Goal: Book appointment/travel/reservation

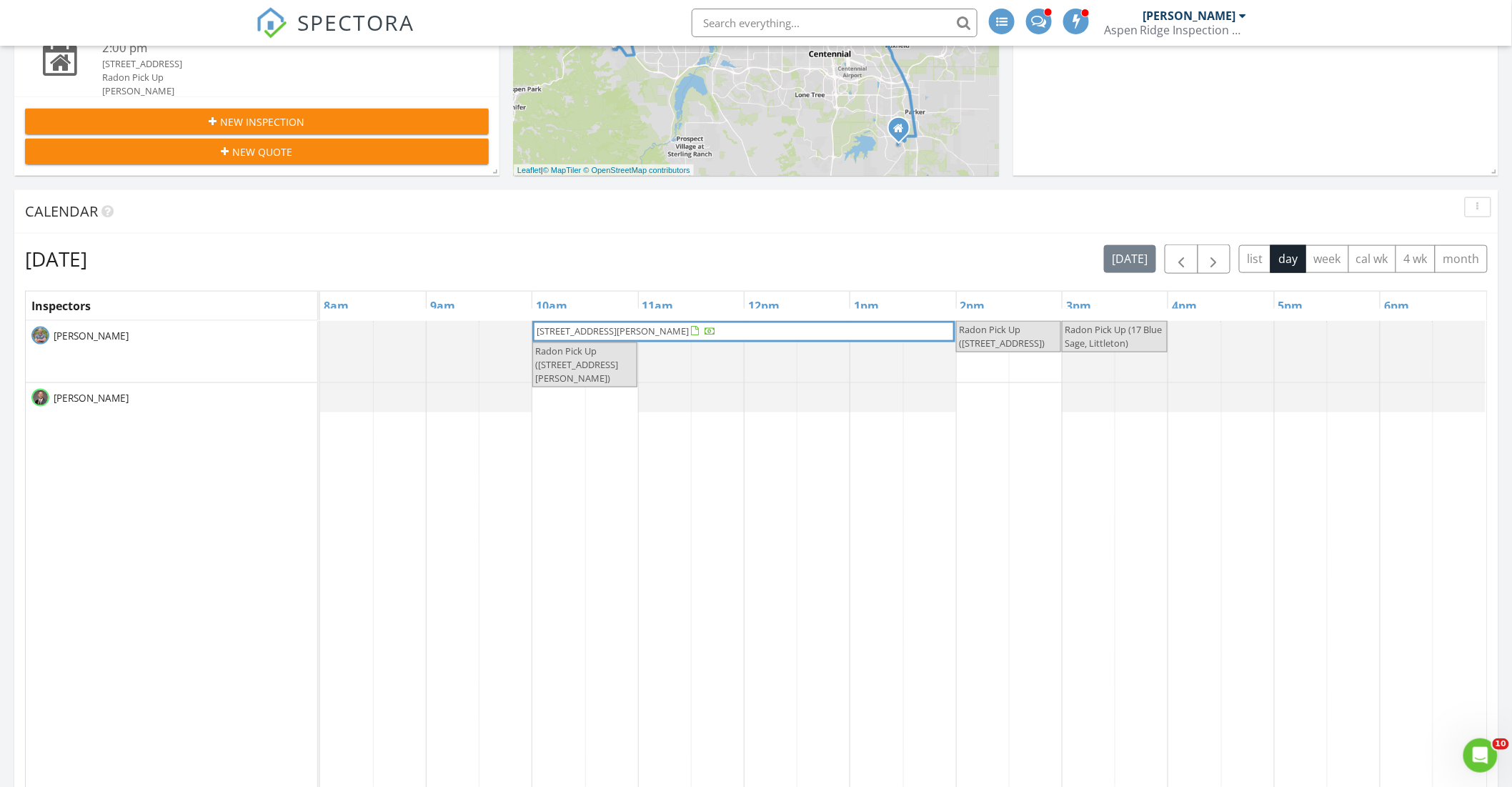
scroll to position [635, 0]
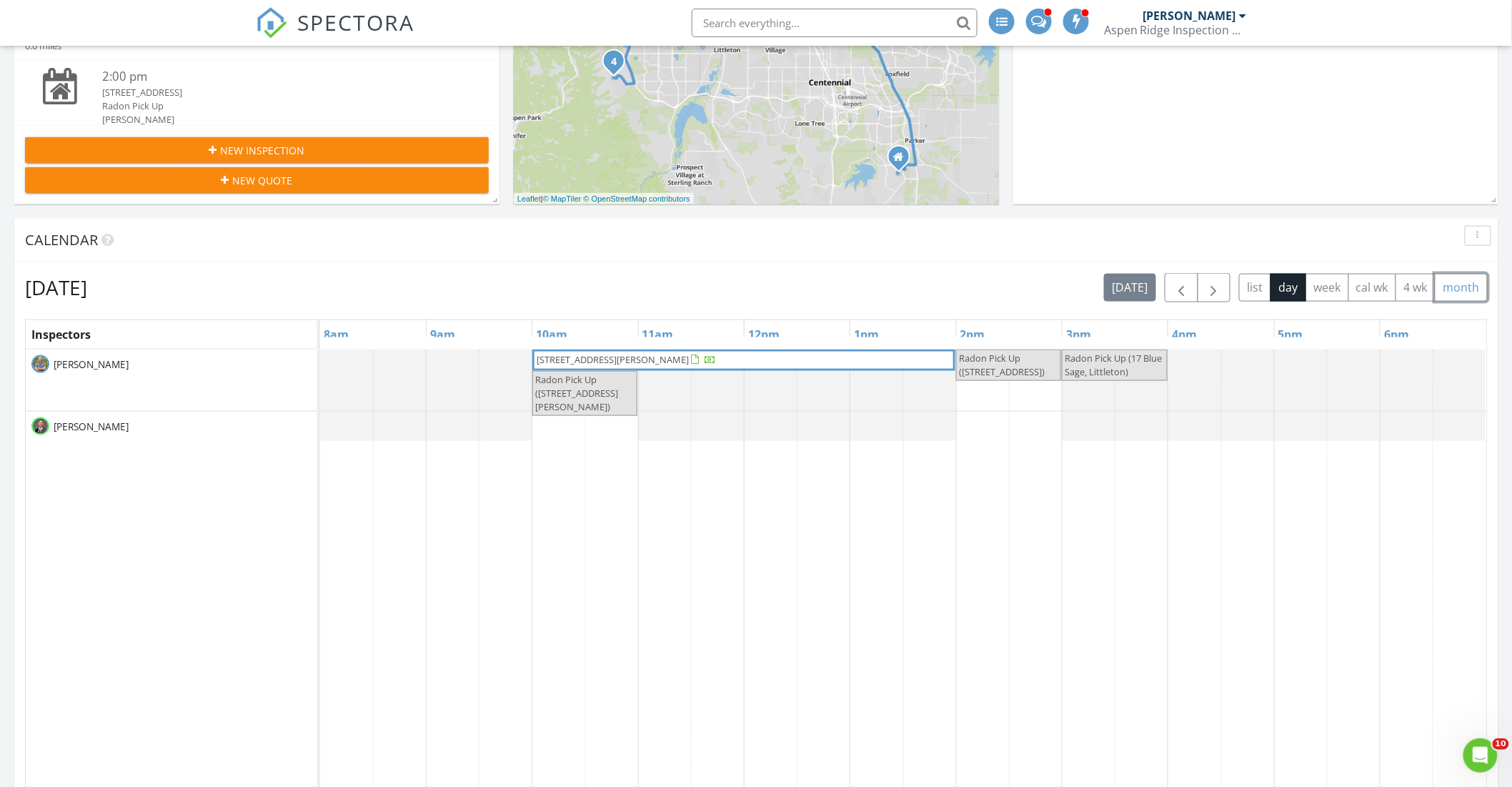
click at [1462, 289] on button "month" at bounding box center [1462, 288] width 53 height 28
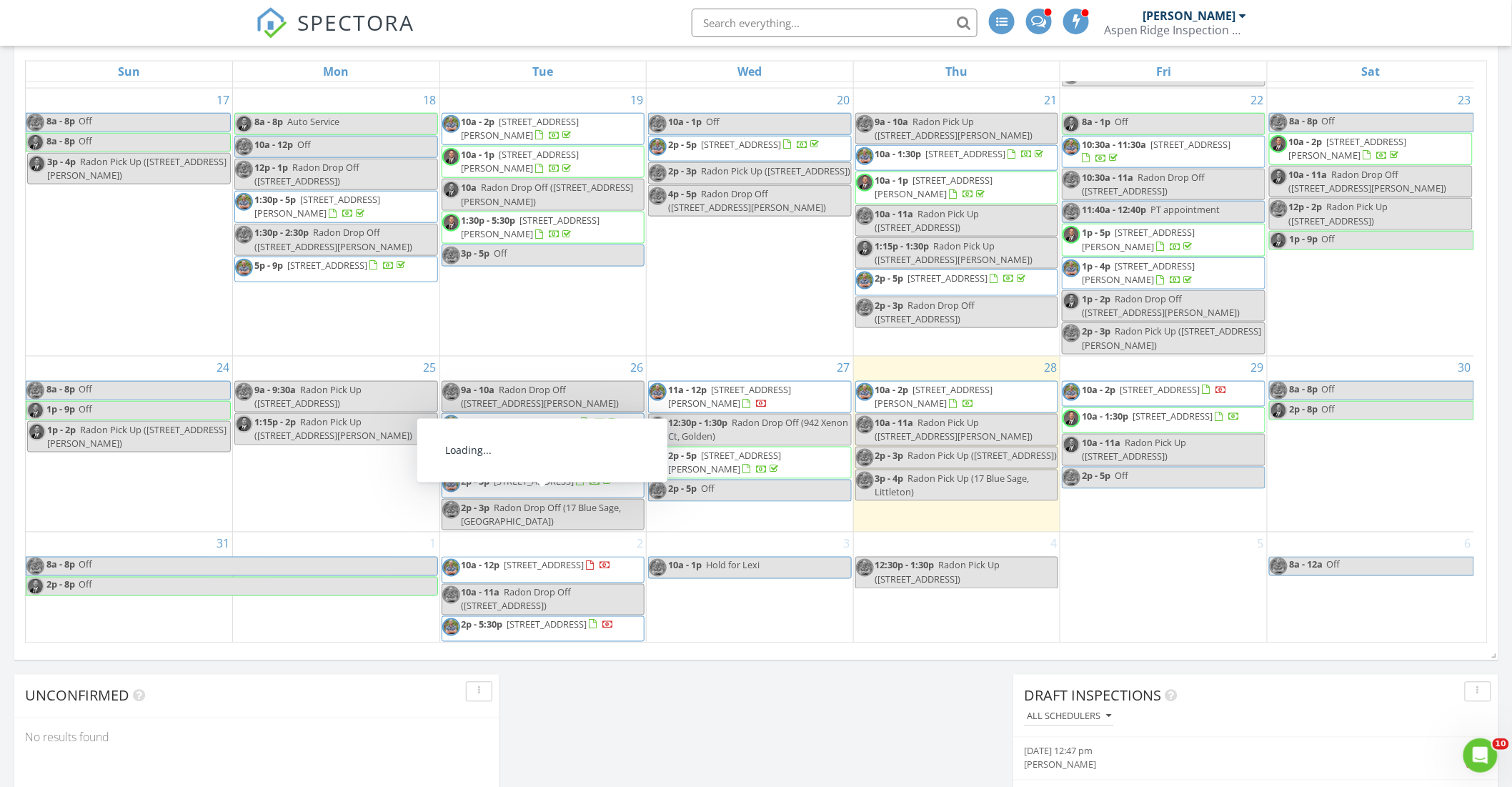
scroll to position [713, 0]
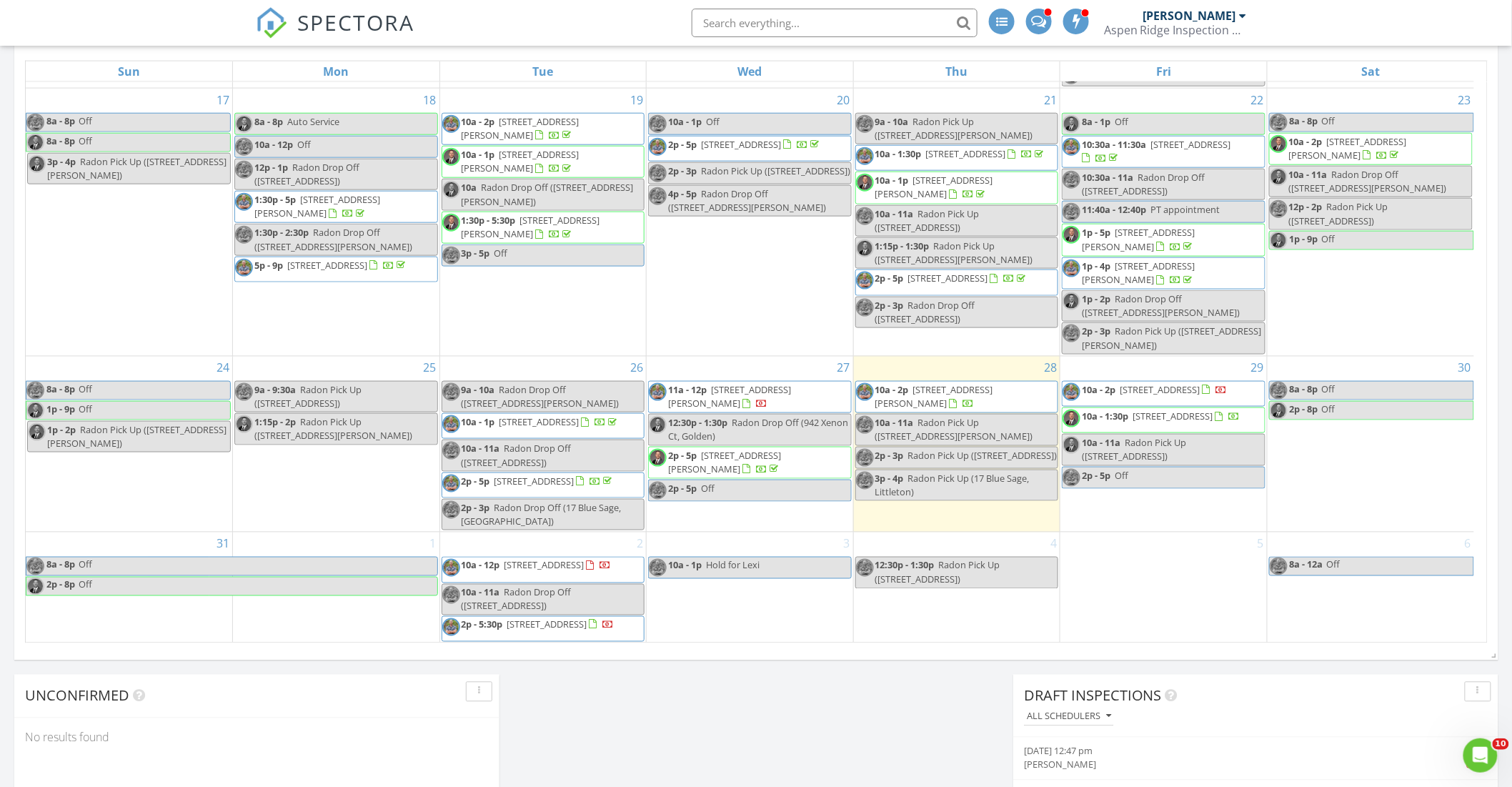
click at [552, 571] on span "[STREET_ADDRESS]" at bounding box center [544, 565] width 80 height 13
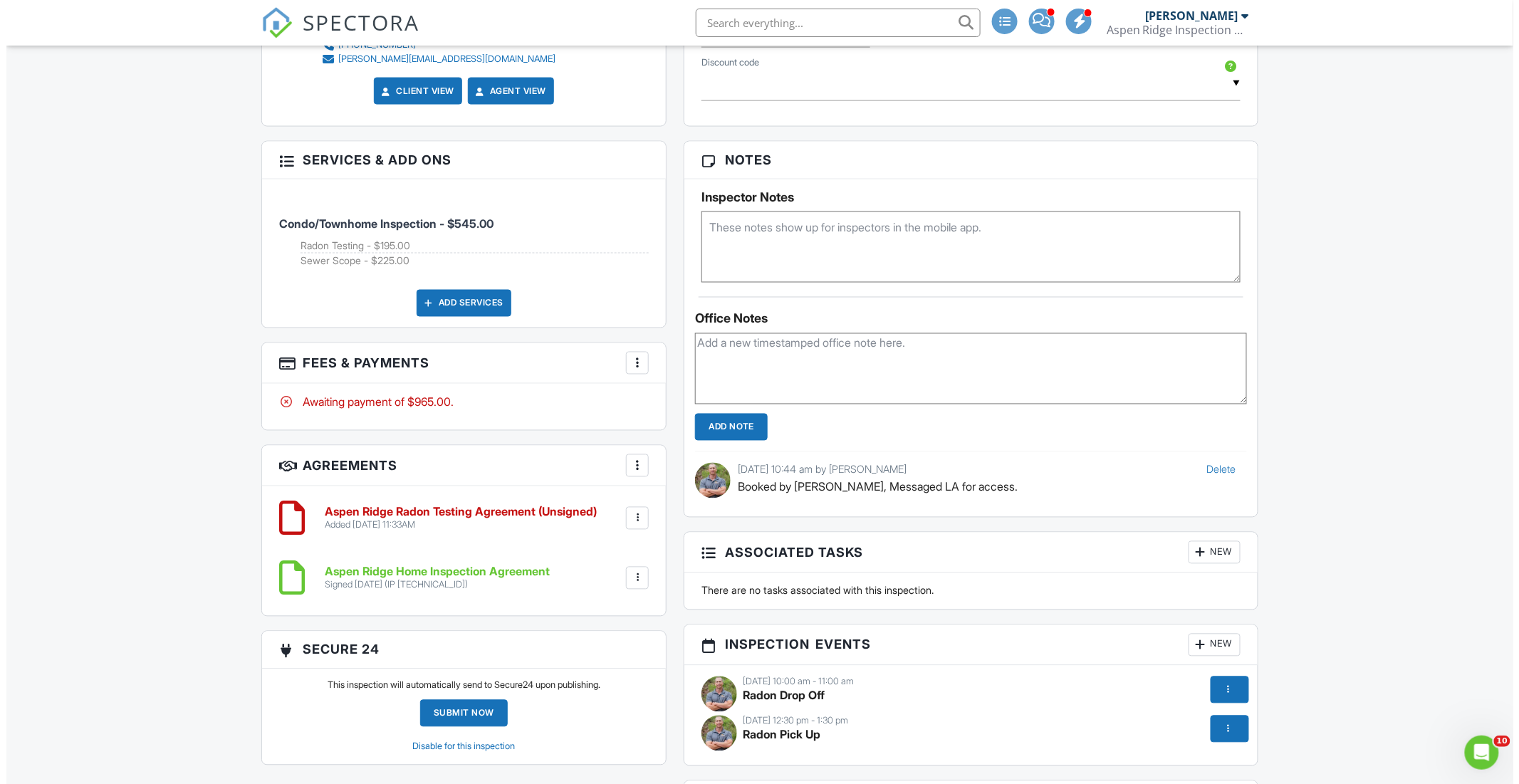
scroll to position [870, 0]
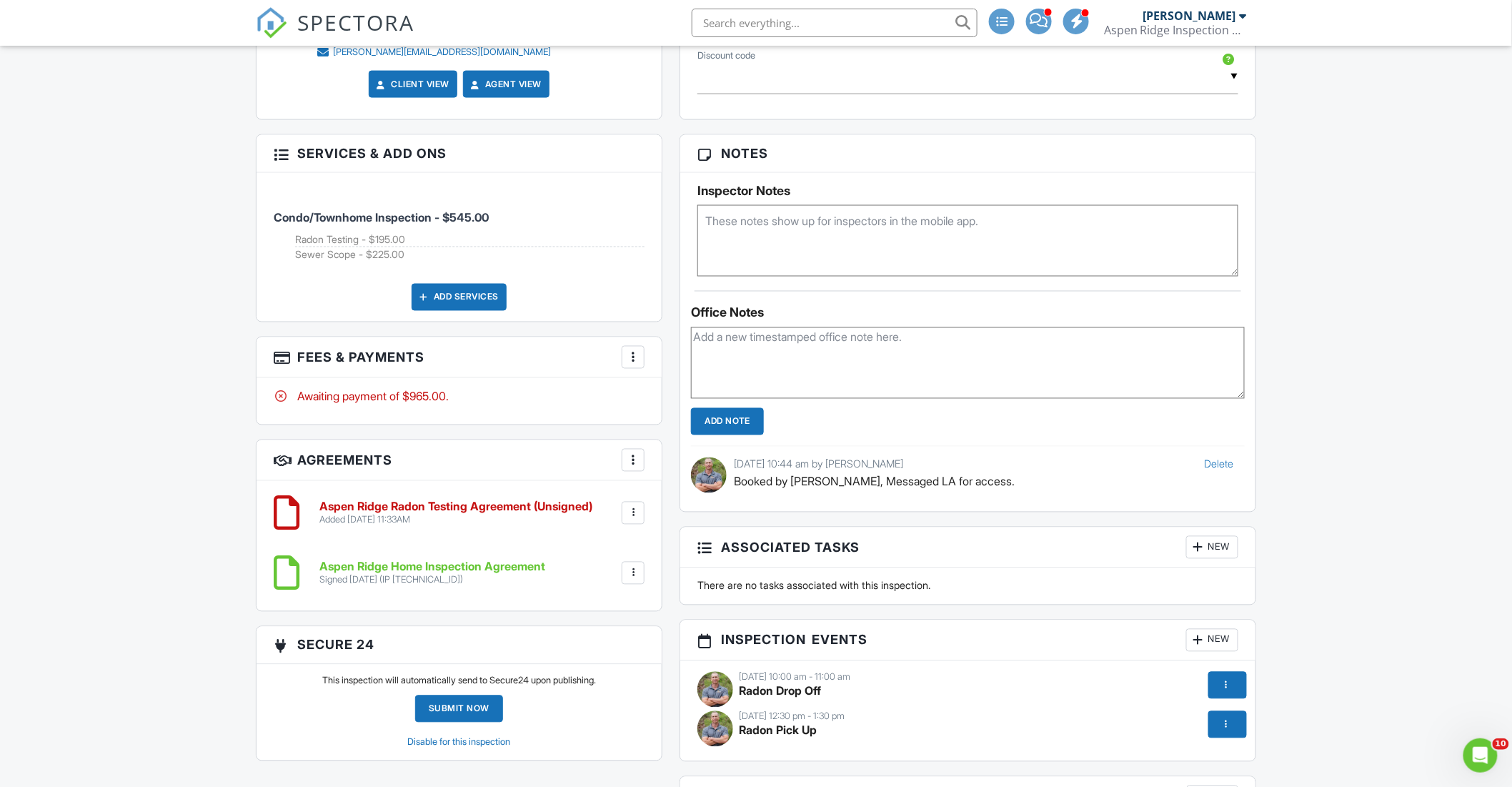
click at [1232, 724] on div at bounding box center [1226, 724] width 14 height 14
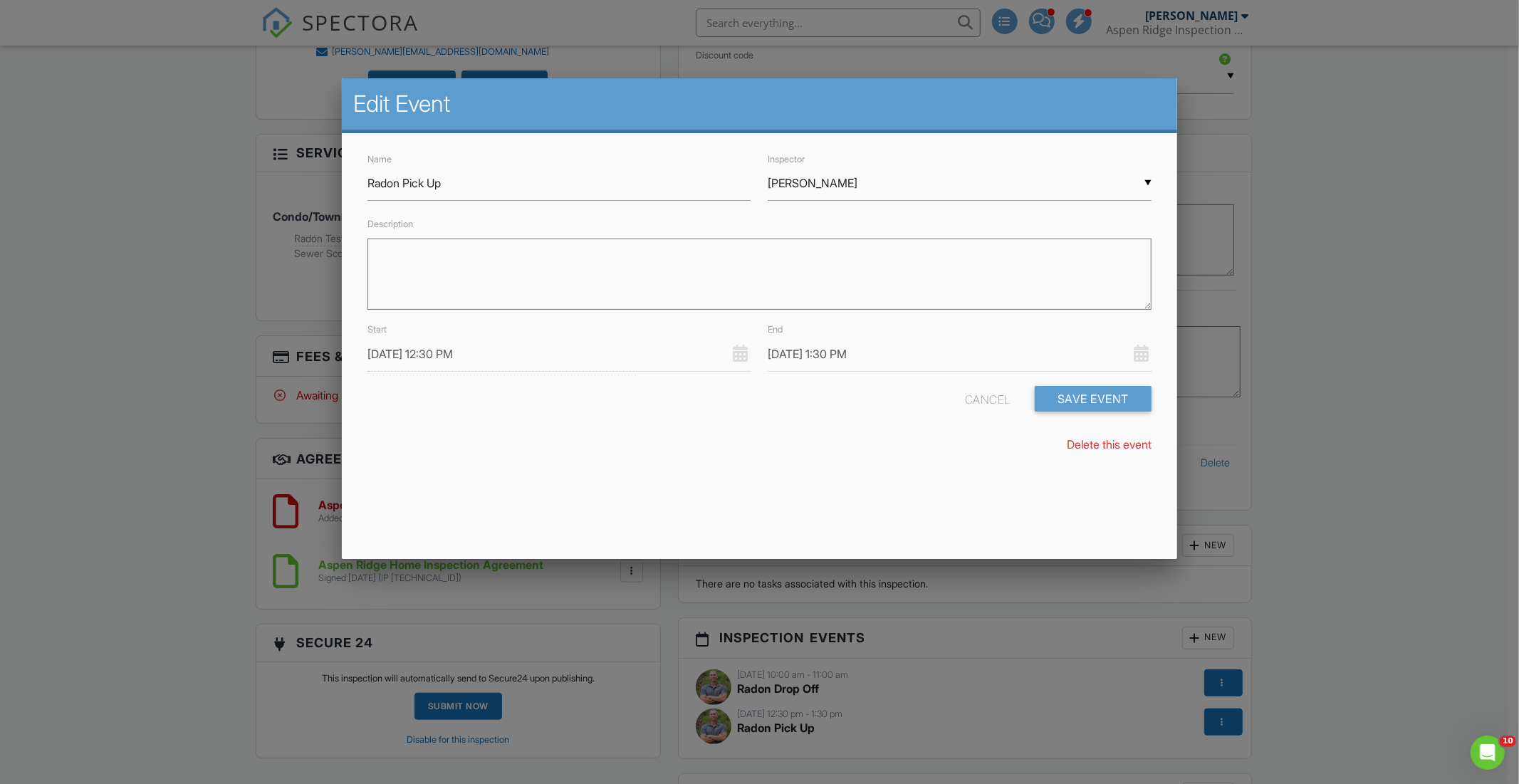
click at [501, 350] on input "09/04/2025 12:30 PM" at bounding box center [559, 354] width 384 height 35
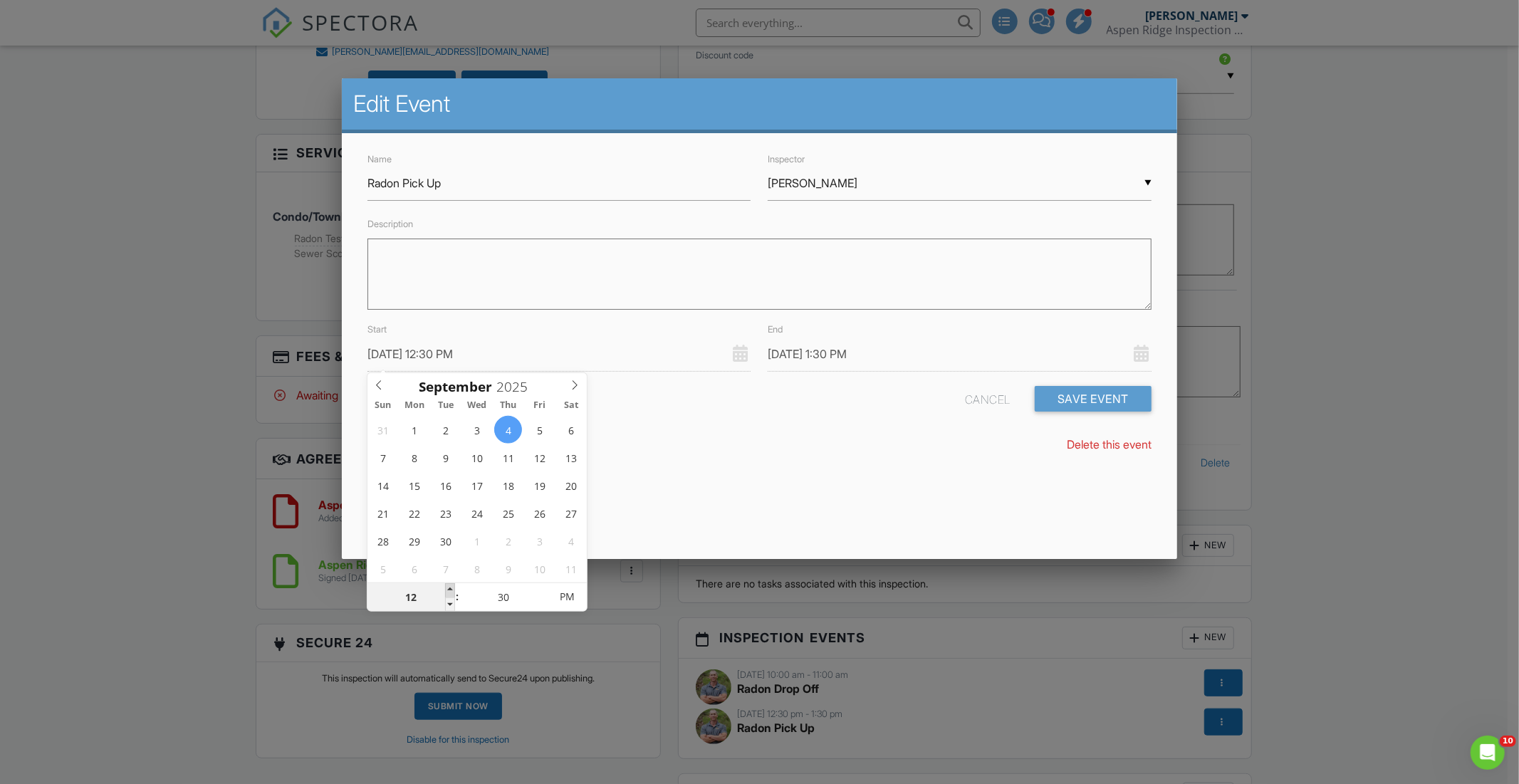
type input "09/04/2025 1:30 PM"
type input "01"
click at [451, 590] on span at bounding box center [450, 590] width 10 height 14
type input "09/04/2025 2:30 PM"
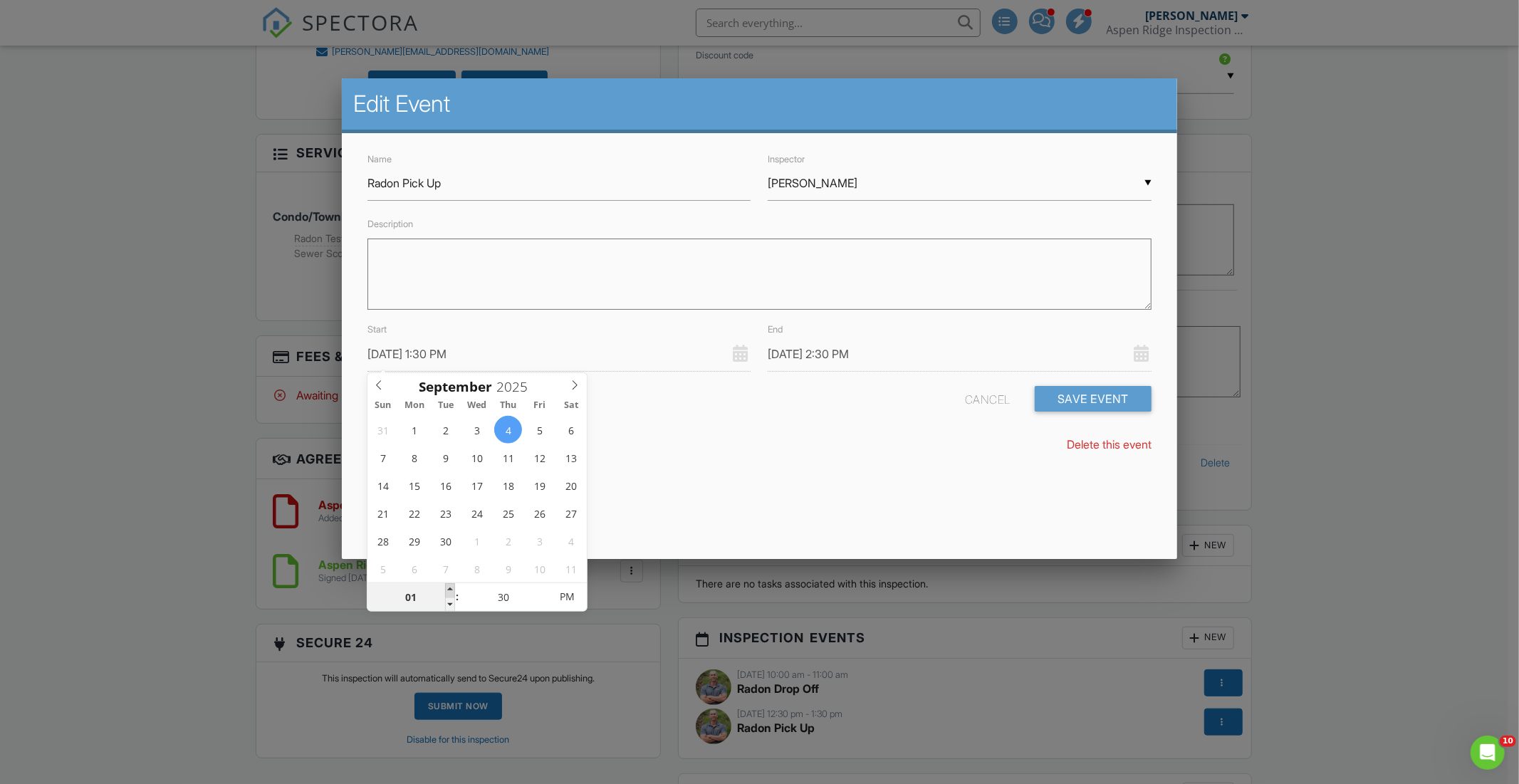
type input "02"
click at [451, 590] on span at bounding box center [450, 590] width 10 height 14
type input "09/04/2025 3:30 PM"
type input "09/04/2025 1:30 PM"
type input "01"
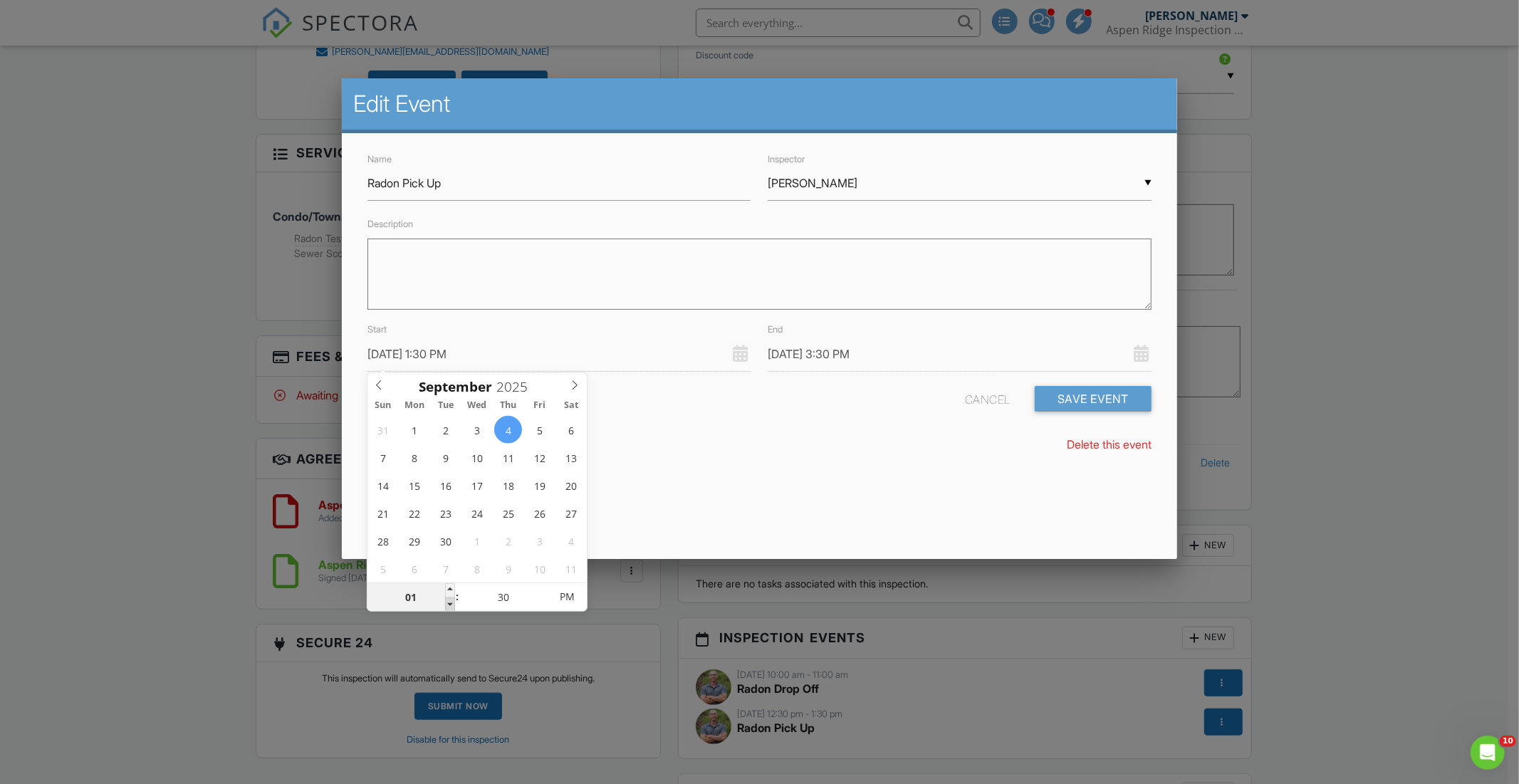
click at [450, 606] on span at bounding box center [450, 604] width 10 height 14
type input "09/04/2025 2:30 PM"
type input "09/04/2025 1:25 PM"
type input "25"
click at [541, 604] on span at bounding box center [542, 604] width 10 height 14
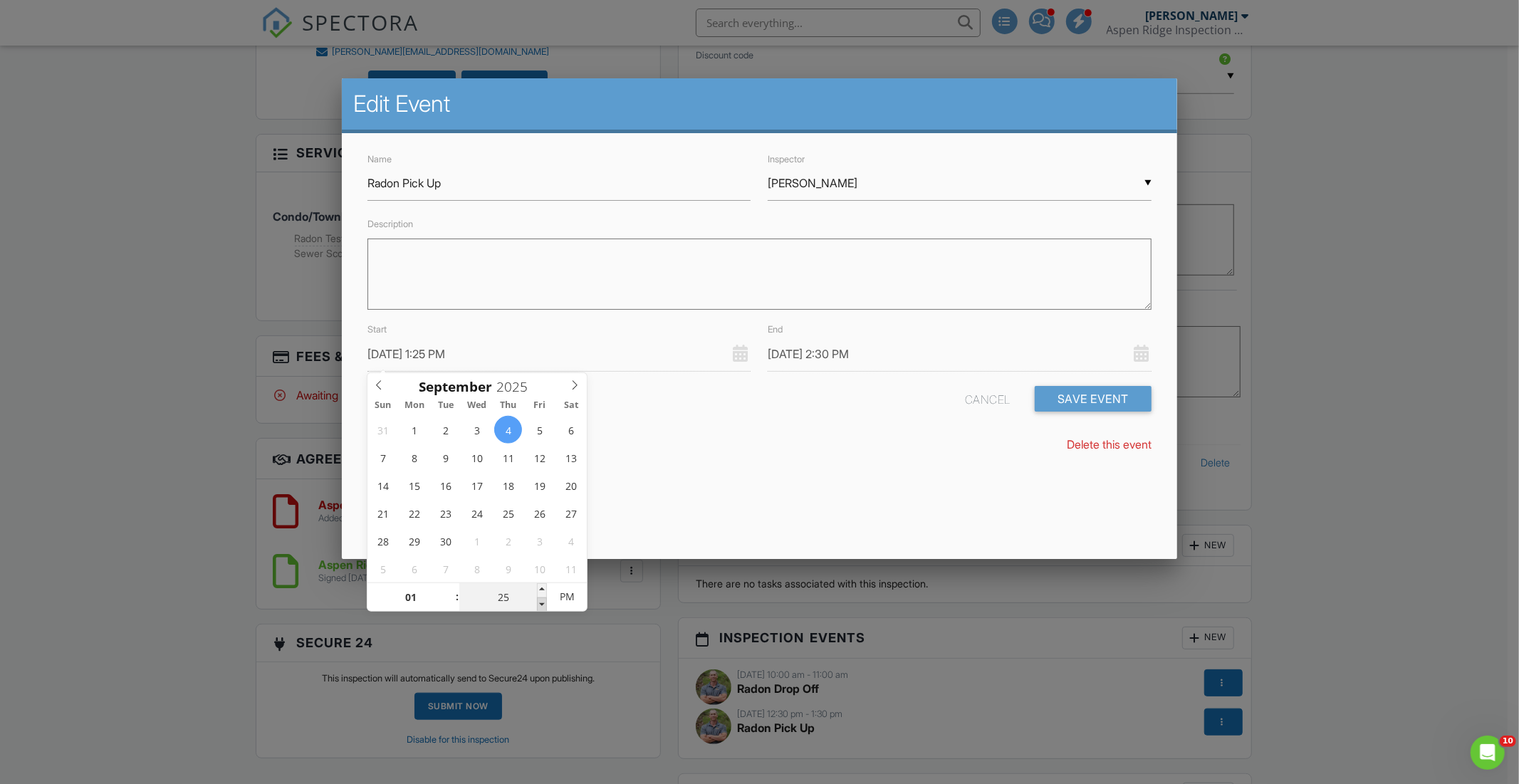
type input "09/04/2025 1:20 PM"
type input "20"
click at [541, 604] on span at bounding box center [542, 604] width 10 height 14
type input "09/04/2025 1:15 PM"
type input "15"
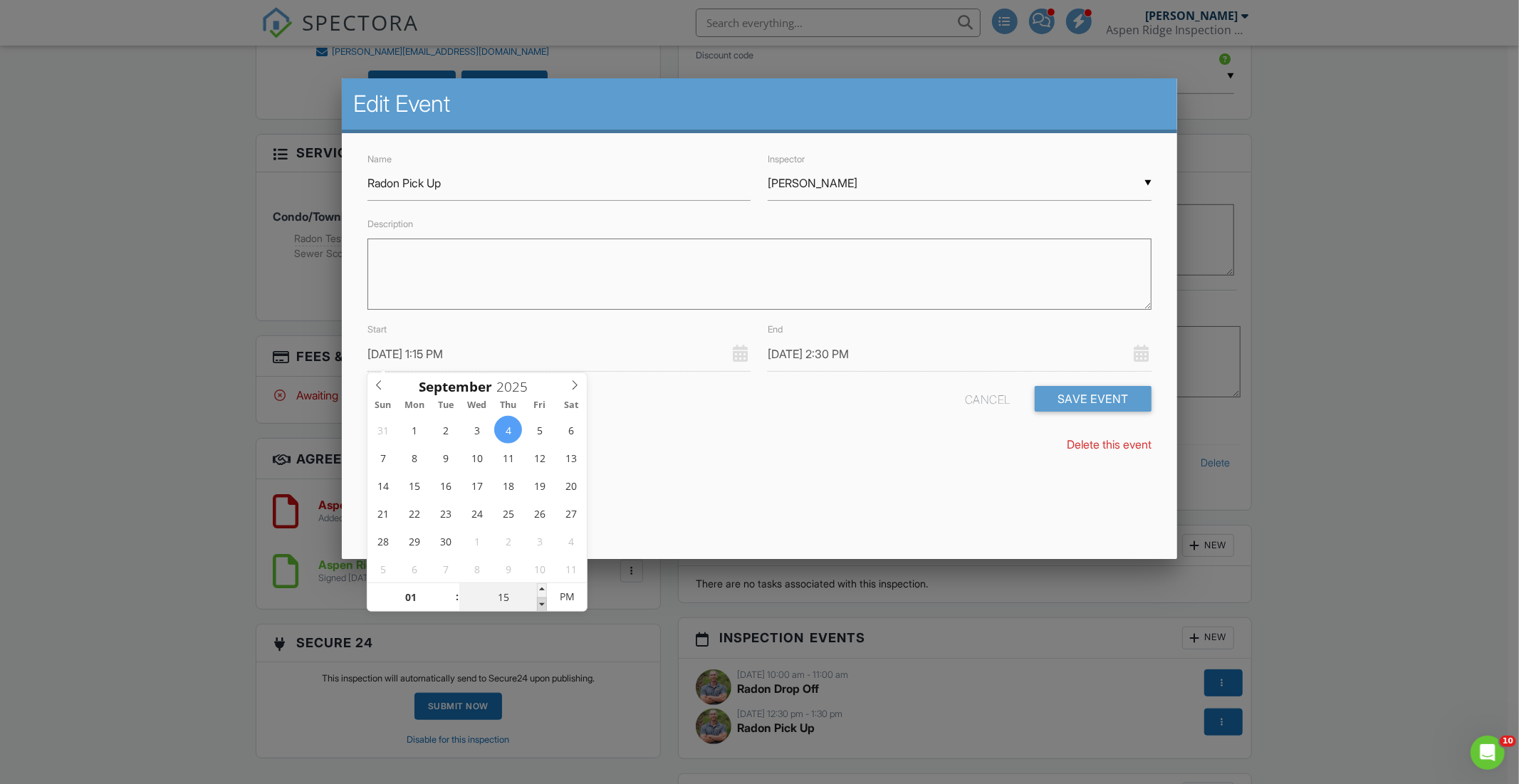
click at [541, 604] on span at bounding box center [542, 604] width 10 height 14
type input "09/04/2025 1:10 PM"
type input "10"
click at [541, 604] on span at bounding box center [542, 604] width 10 height 14
type input "09/04/2025 2:10 PM"
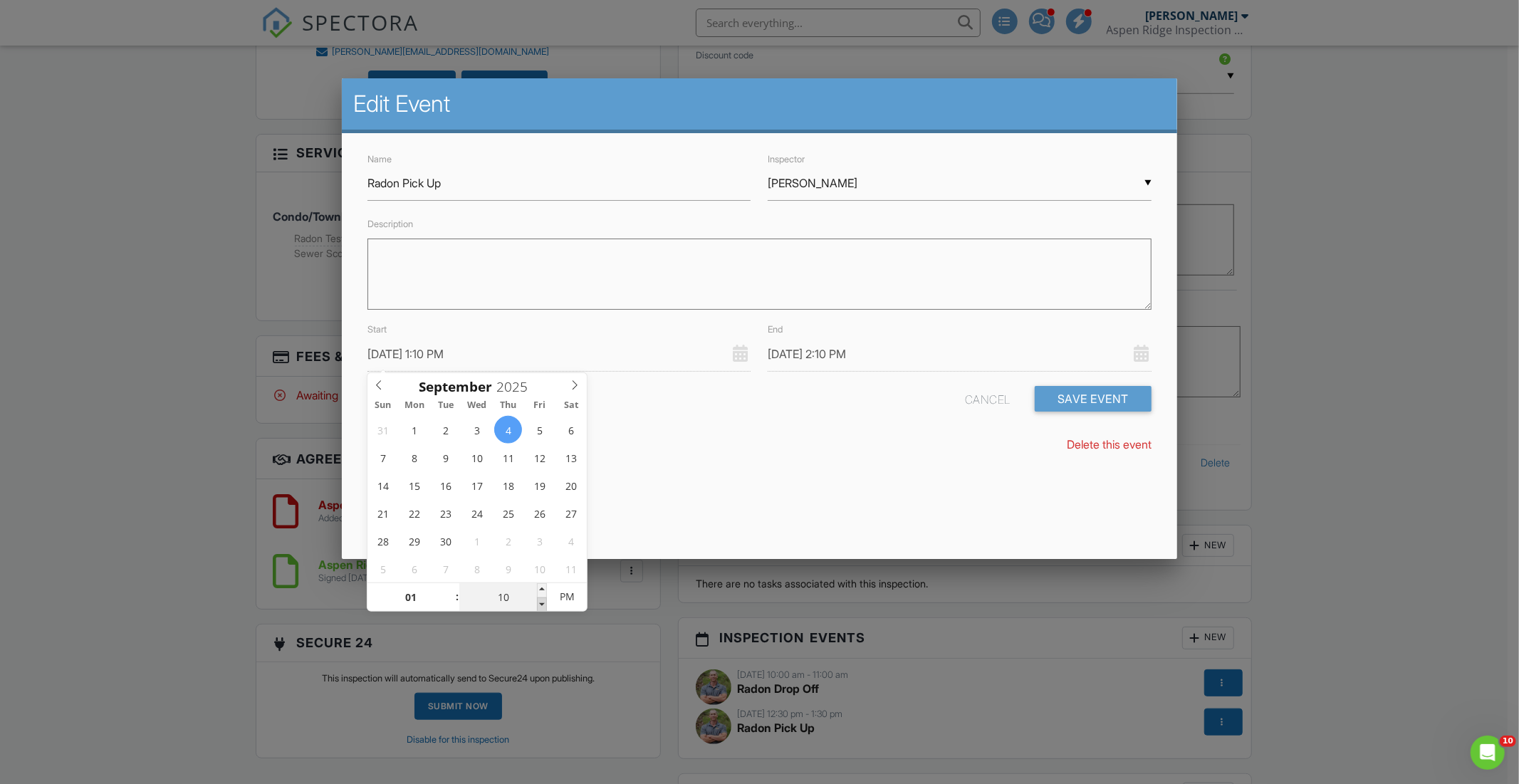
type input "09/04/2025 1:05 PM"
type input "05"
click at [541, 604] on span at bounding box center [542, 604] width 10 height 14
type input "09/04/2025 2:05 PM"
type input "09/04/2025 1:00 PM"
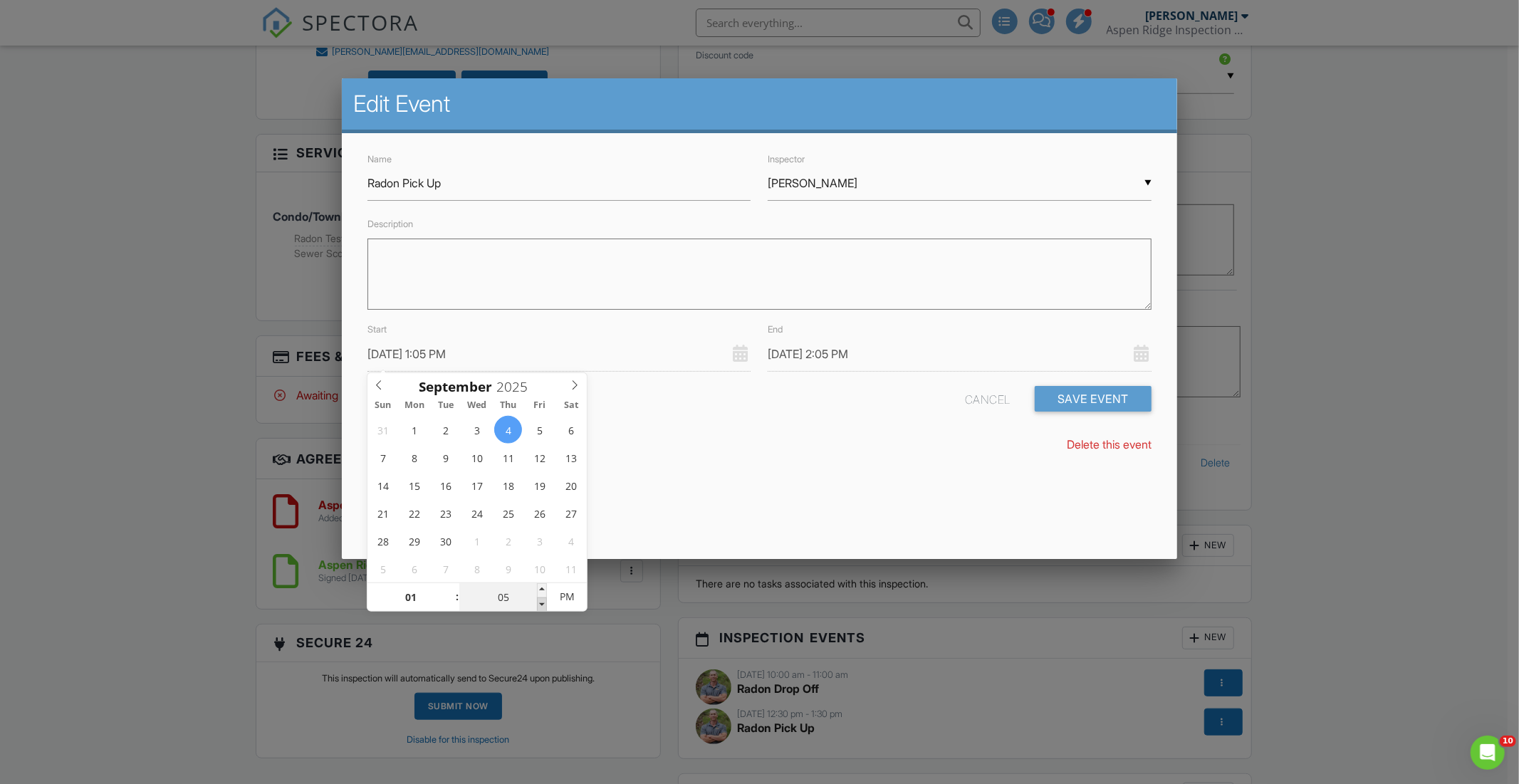
type input "00"
click at [541, 604] on span at bounding box center [542, 604] width 10 height 14
type input "09/04/2025 2:00 PM"
click at [895, 335] on div "End 09/04/2025 2:00 PM" at bounding box center [959, 345] width 401 height 50
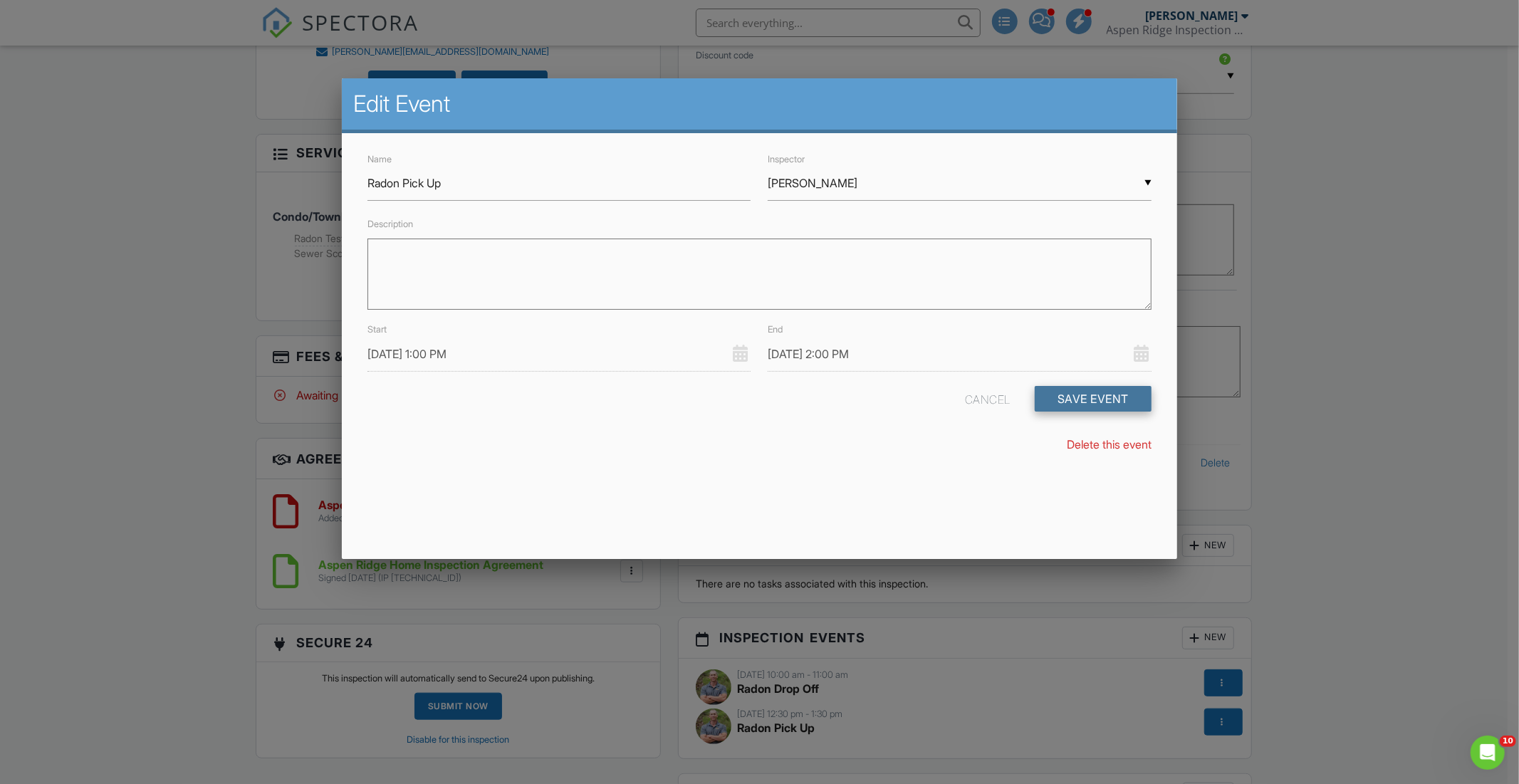
click at [1093, 400] on button "Save Event" at bounding box center [1093, 398] width 117 height 26
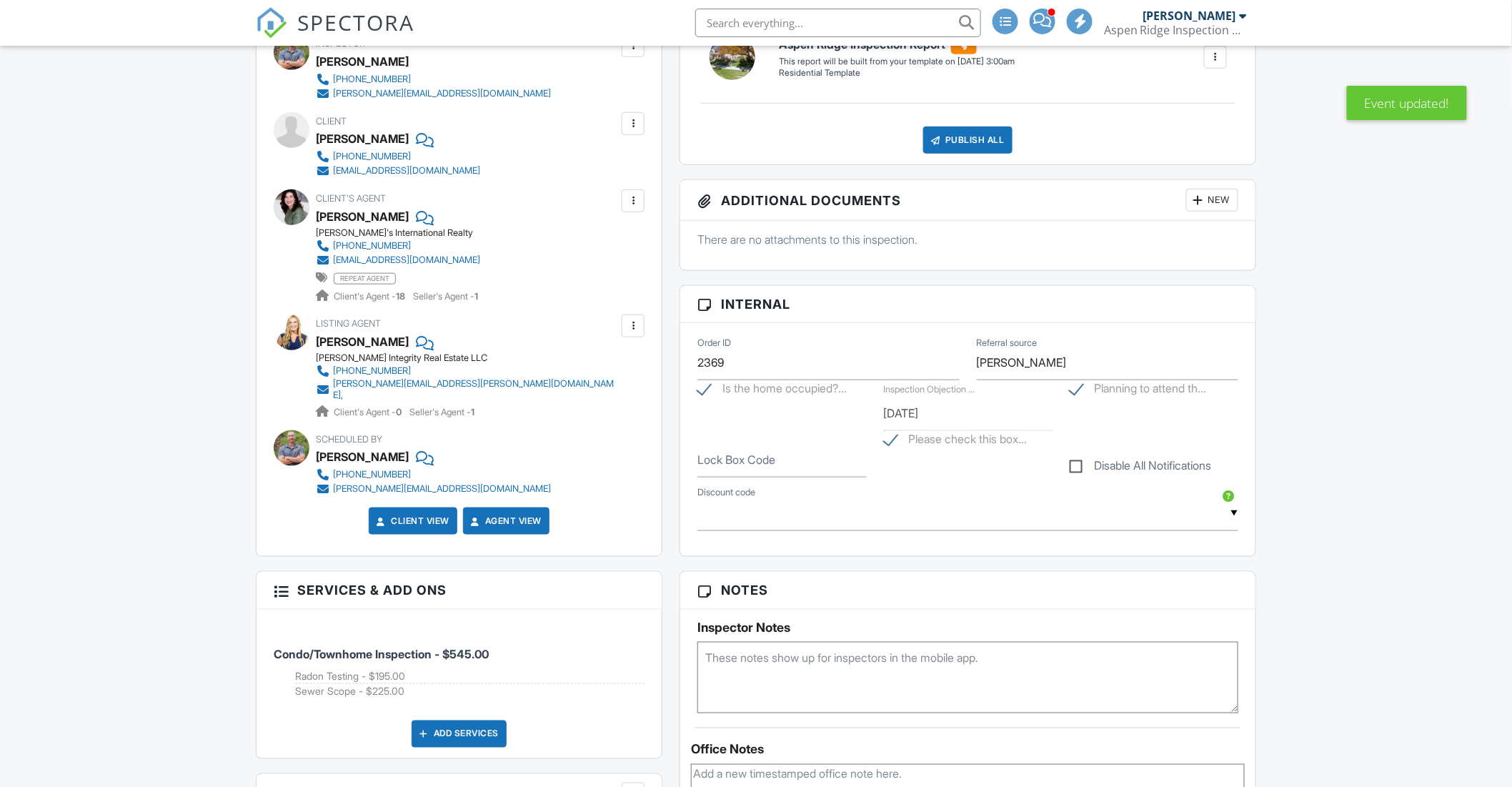
click at [782, 642] on textarea at bounding box center [968, 677] width 541 height 71
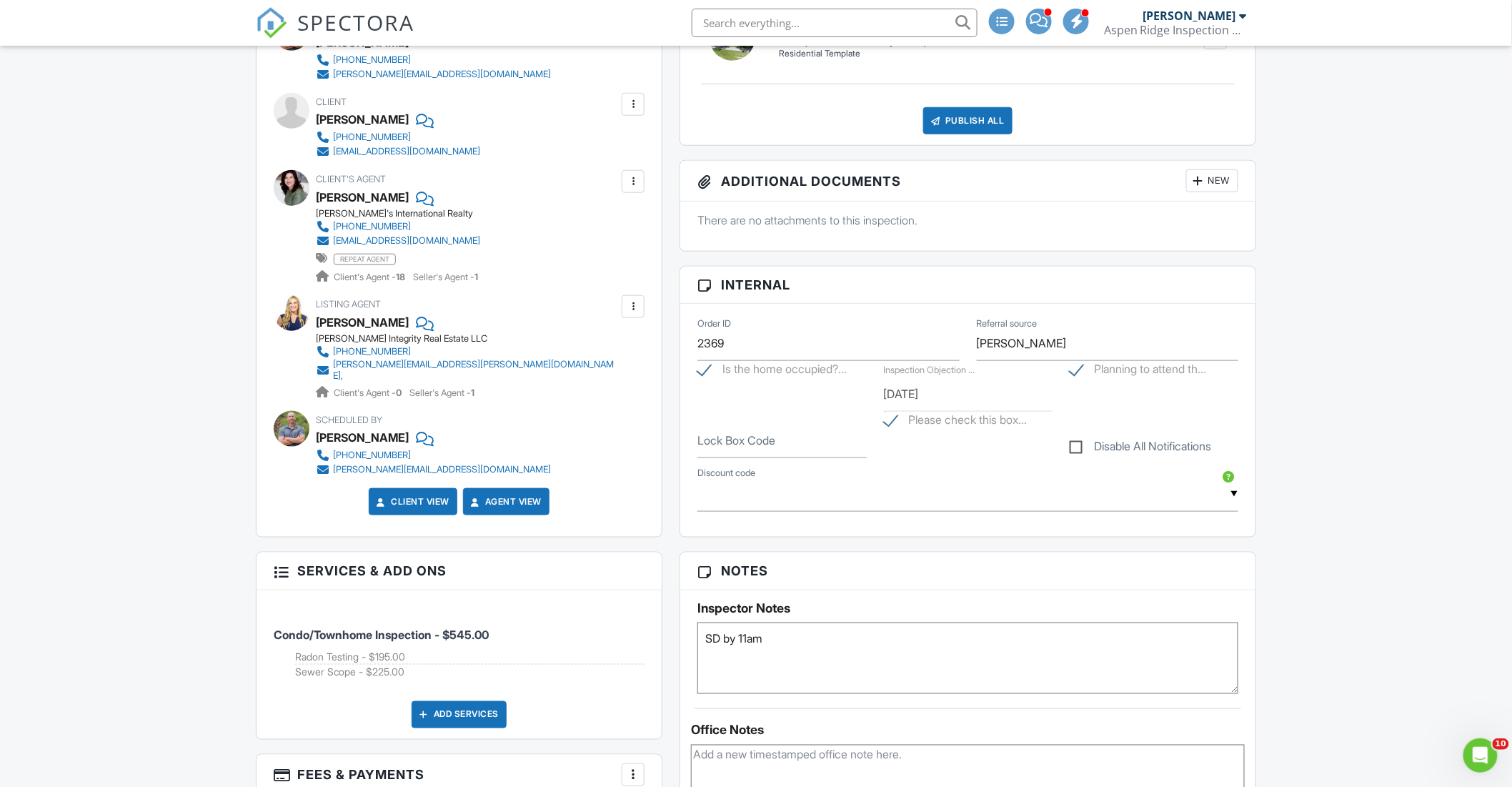
type textarea "SD by 11am"
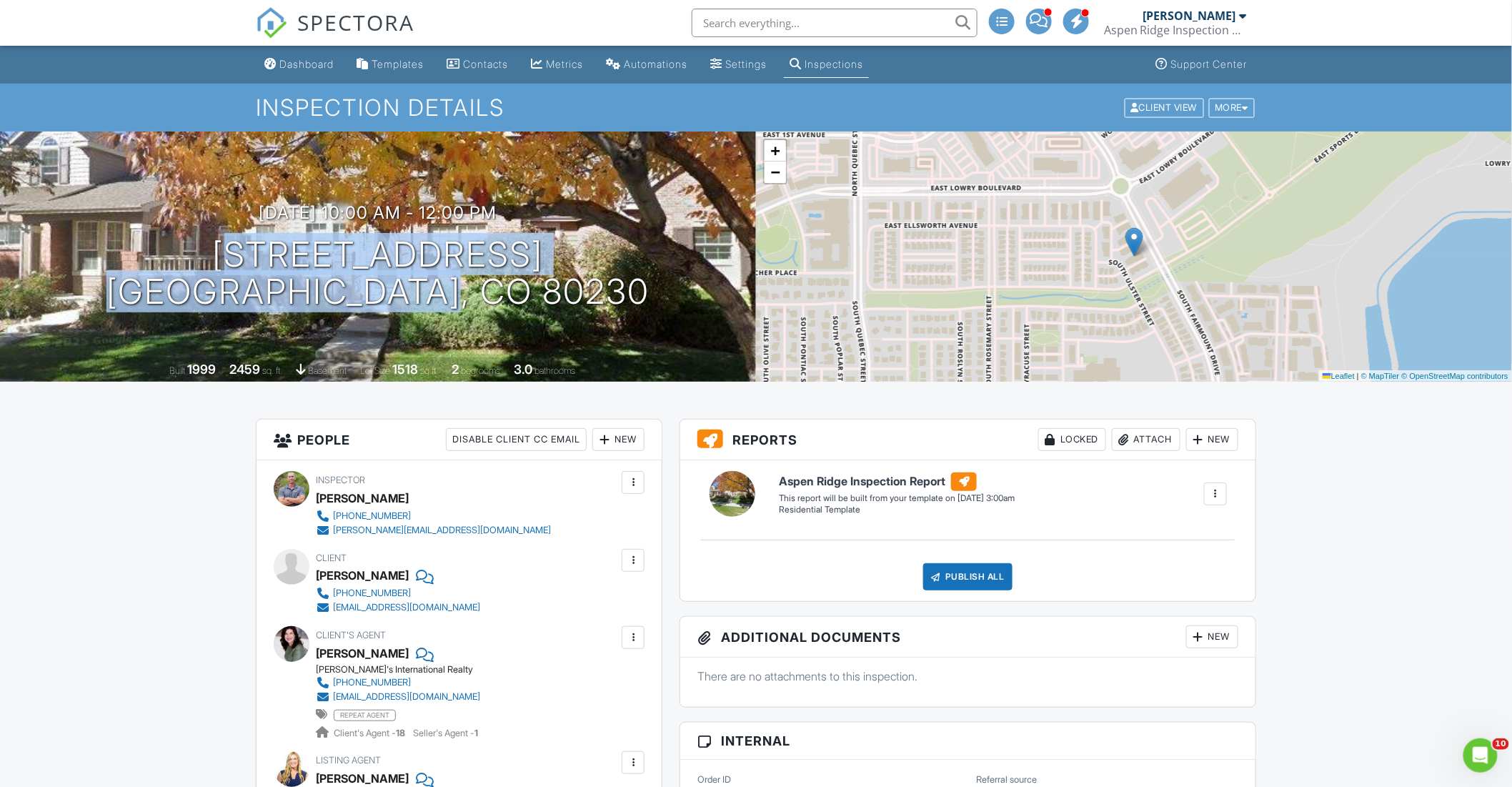
drag, startPoint x: 233, startPoint y: 243, endPoint x: 545, endPoint y: 303, distance: 317.7
click at [545, 303] on div "09/02/2025 10:00 am - 12:00 pm 64 S Ulster St Denver, CO 80230" at bounding box center [378, 256] width 756 height 108
click at [776, 180] on link "−" at bounding box center [775, 172] width 21 height 21
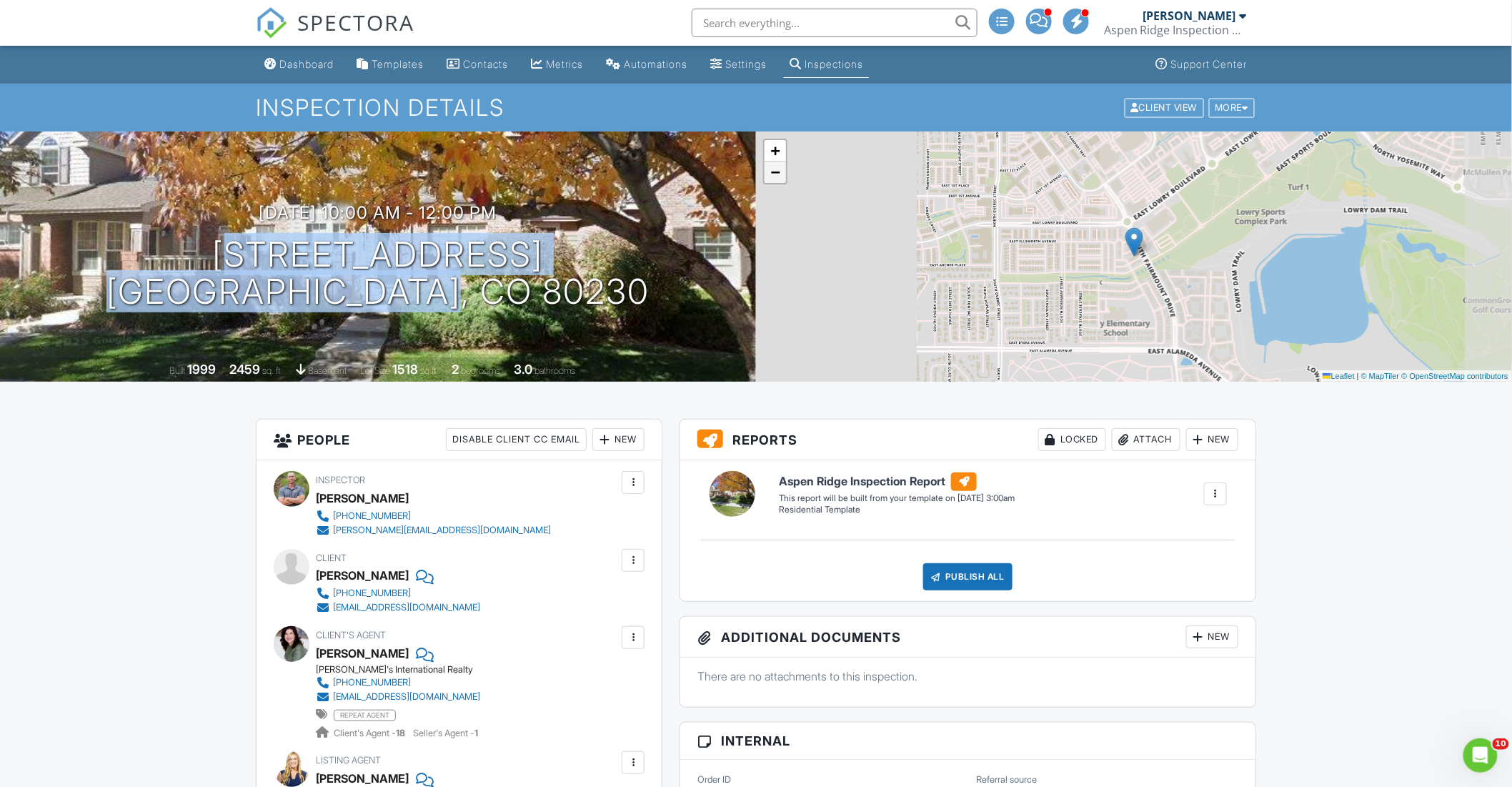
click at [776, 180] on link "−" at bounding box center [775, 172] width 21 height 21
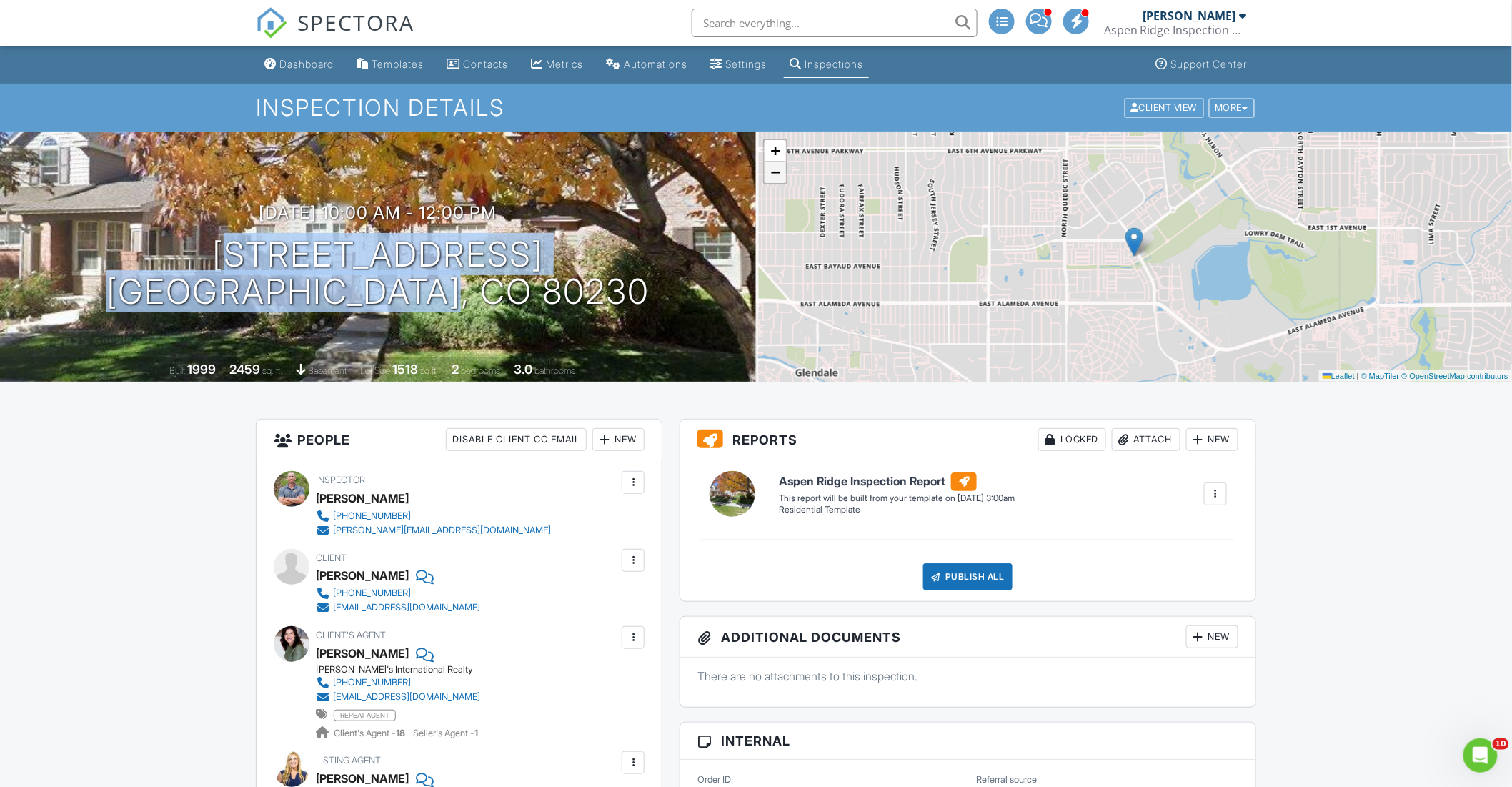
click at [776, 179] on link "−" at bounding box center [775, 172] width 21 height 21
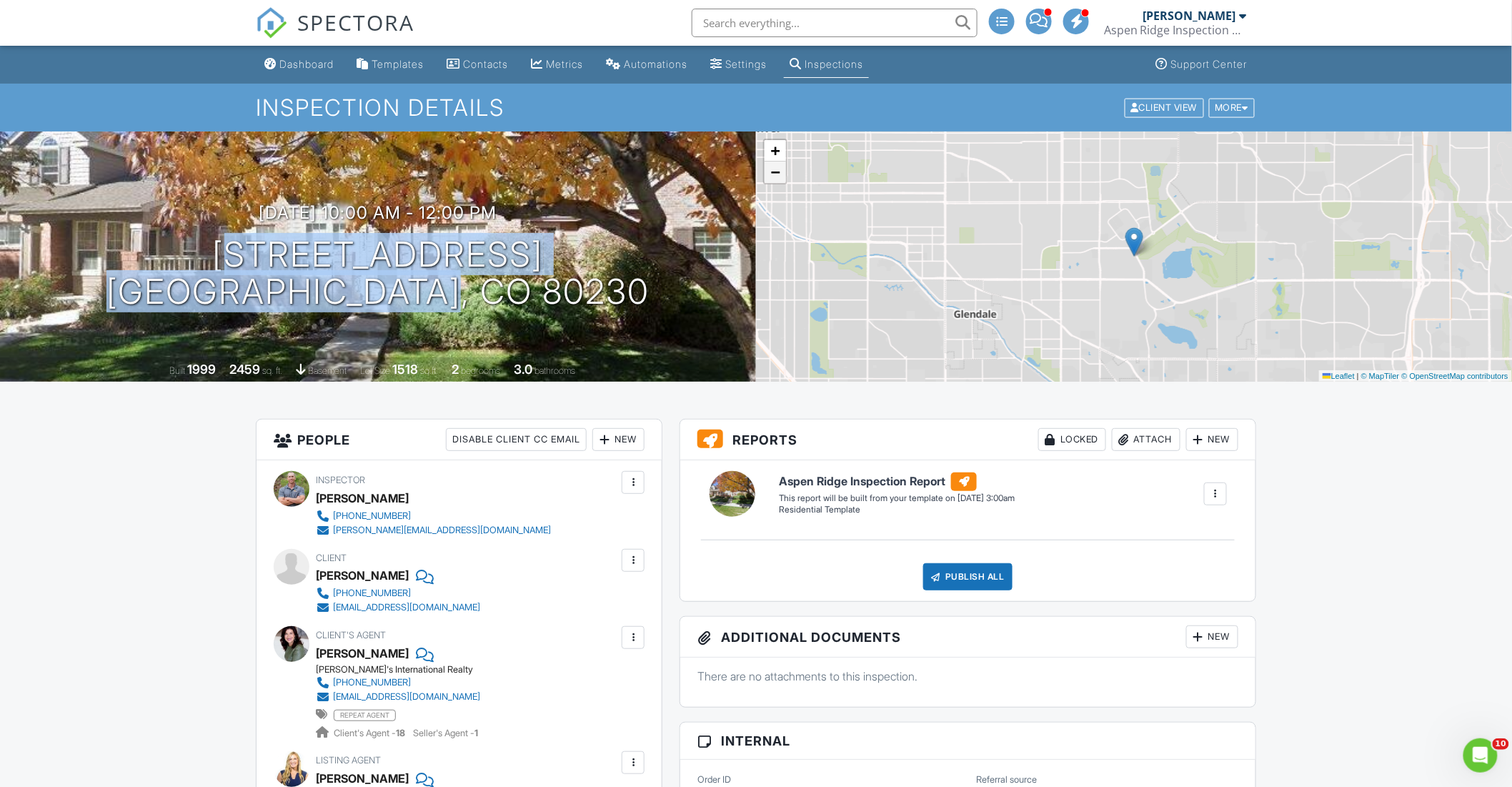
click at [776, 179] on link "−" at bounding box center [775, 172] width 21 height 21
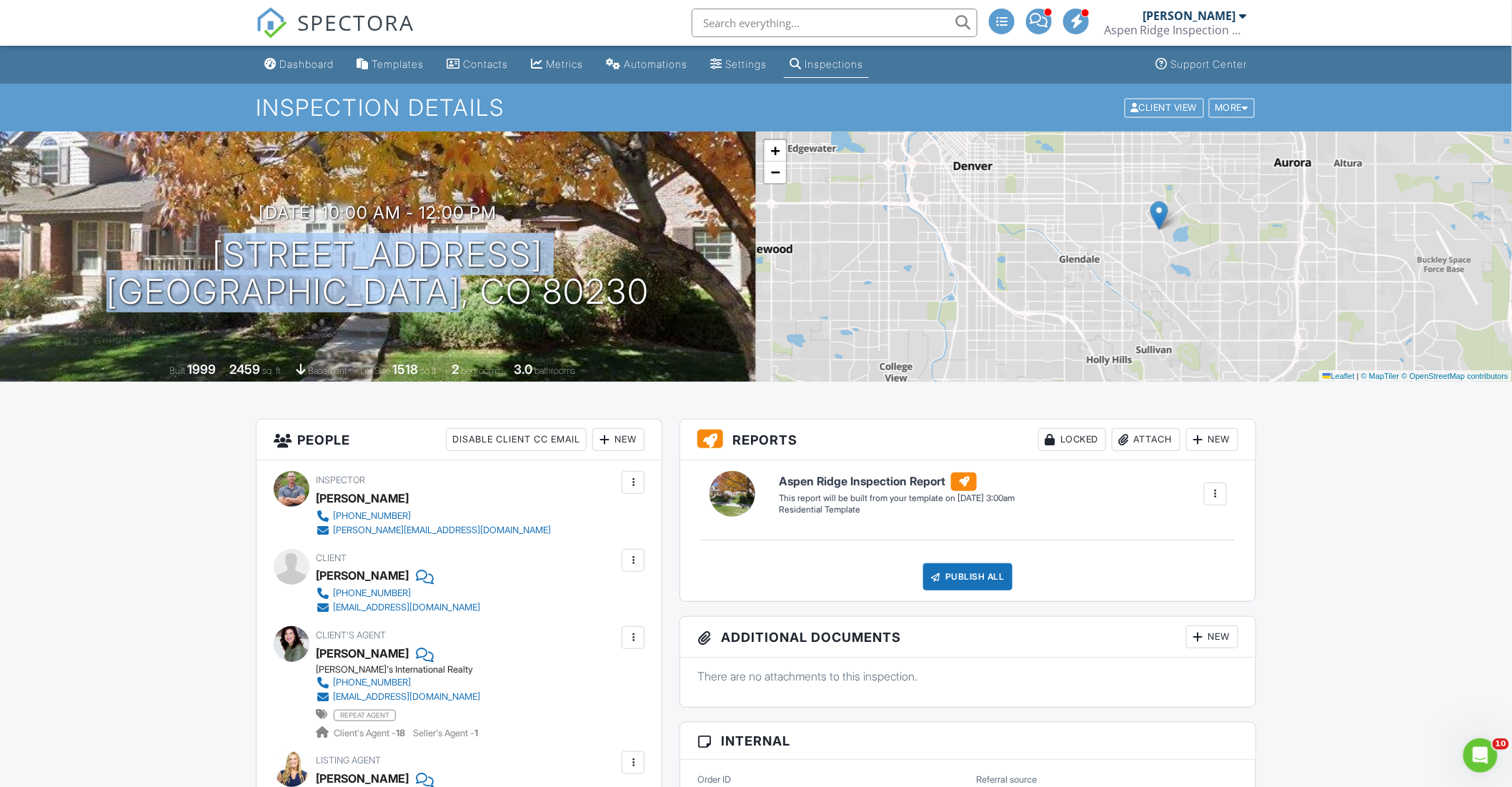
drag, startPoint x: 1181, startPoint y: 337, endPoint x: 1204, endPoint y: 303, distance: 41.0
click at [1204, 303] on div "+ − Leaflet | © MapTiler © OpenStreetMap contributors" at bounding box center [1133, 256] width 756 height 250
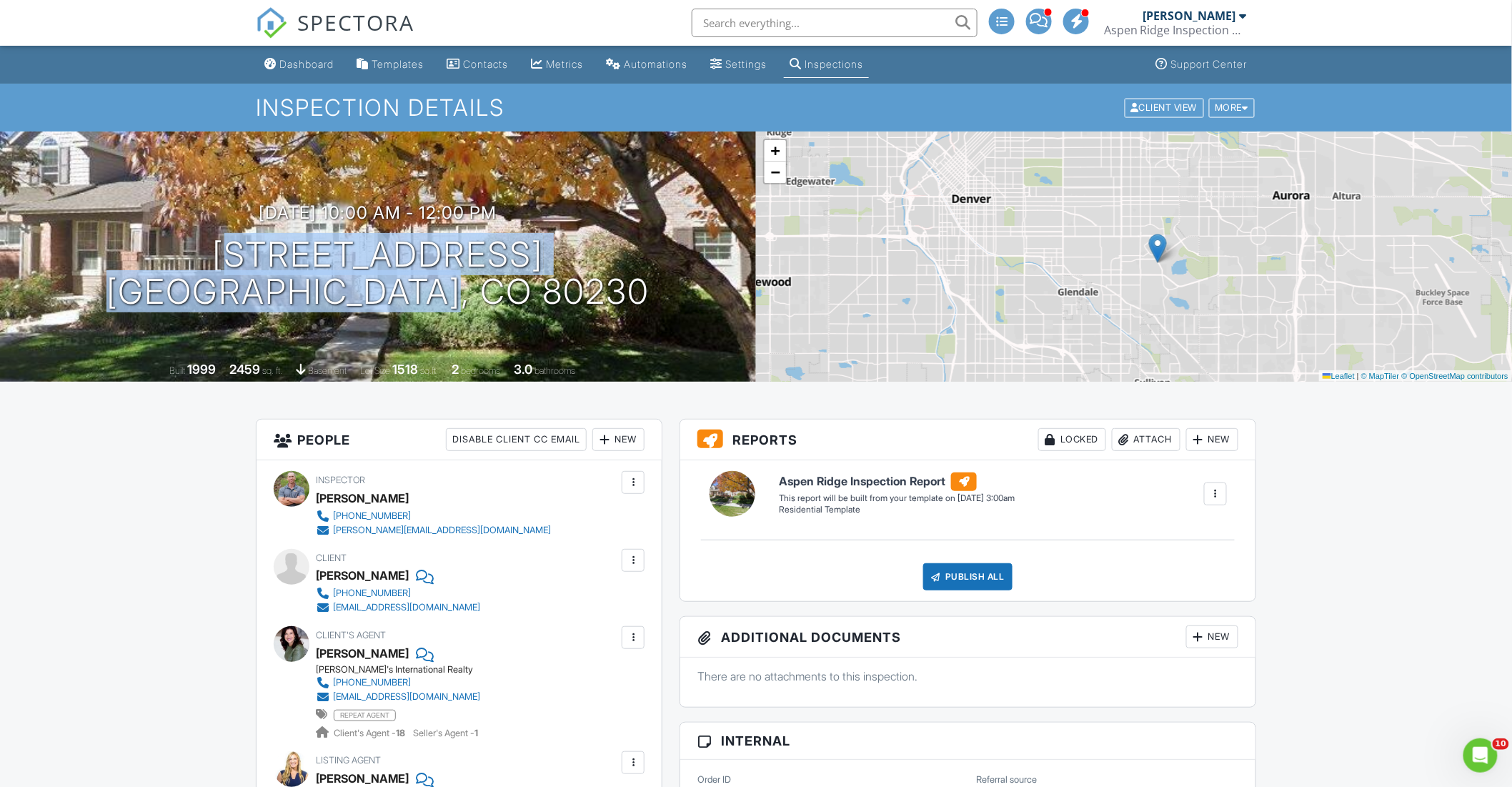
drag, startPoint x: 1119, startPoint y: 252, endPoint x: 1109, endPoint y: 258, distance: 11.7
click at [1109, 258] on div "+ − Leaflet | © MapTiler © OpenStreetMap contributors" at bounding box center [1133, 256] width 756 height 250
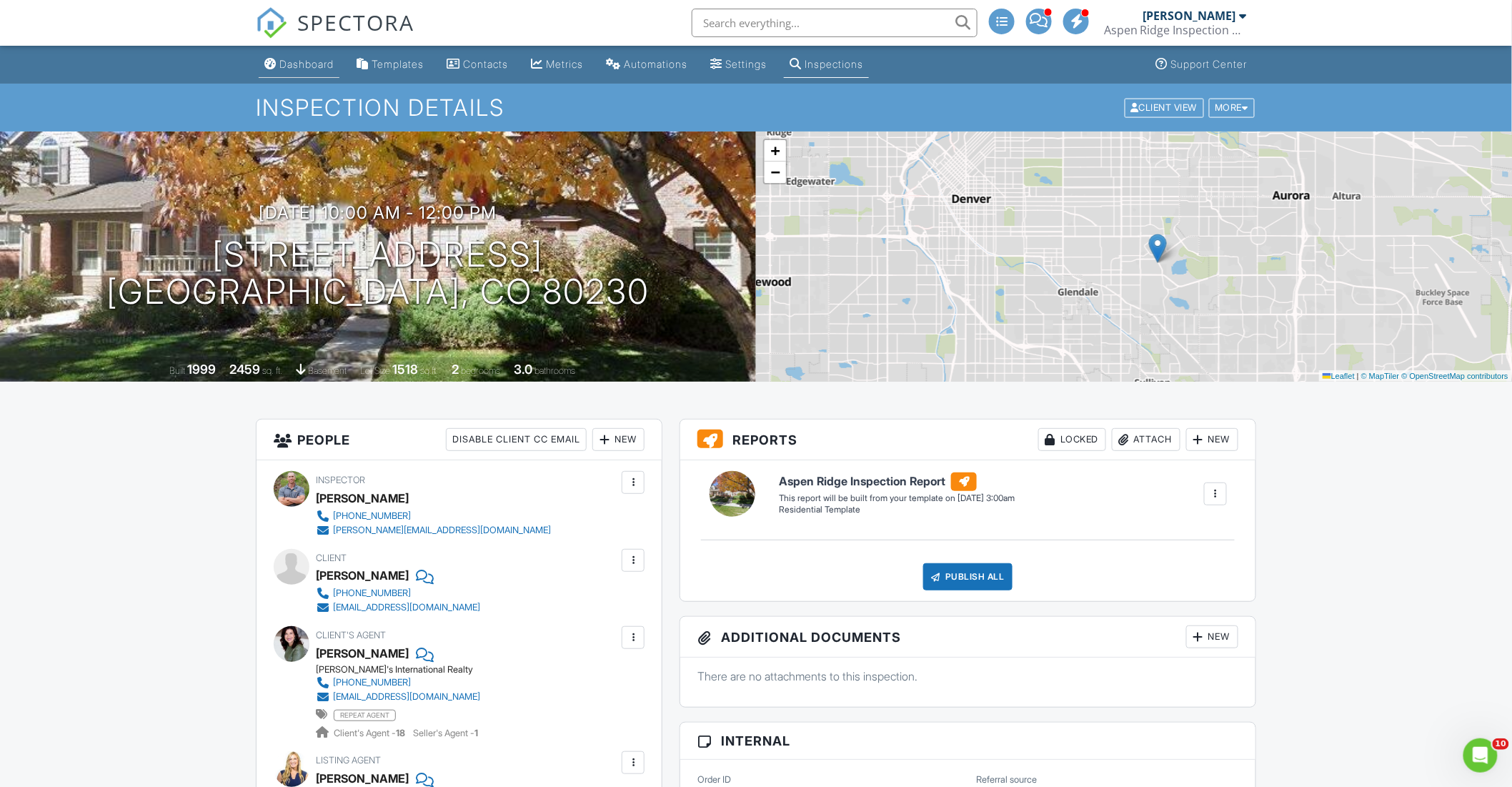
click at [322, 65] on div "Dashboard" at bounding box center [307, 64] width 55 height 12
